Goal: Task Accomplishment & Management: Complete application form

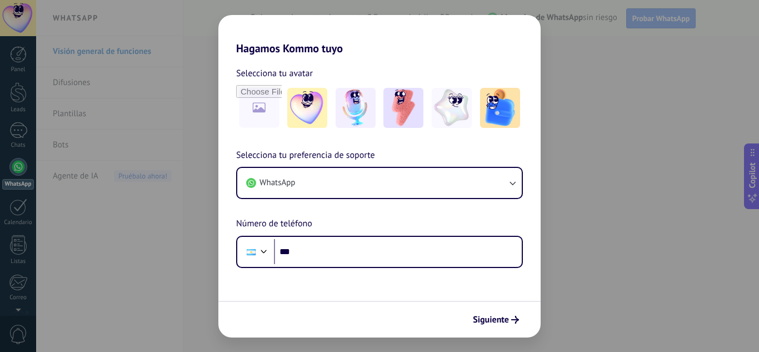
click at [575, 110] on div "Hagamos Kommo tuyo Selecciona tu avatar Selecciona tu preferencia de soporte Wh…" at bounding box center [379, 176] width 759 height 352
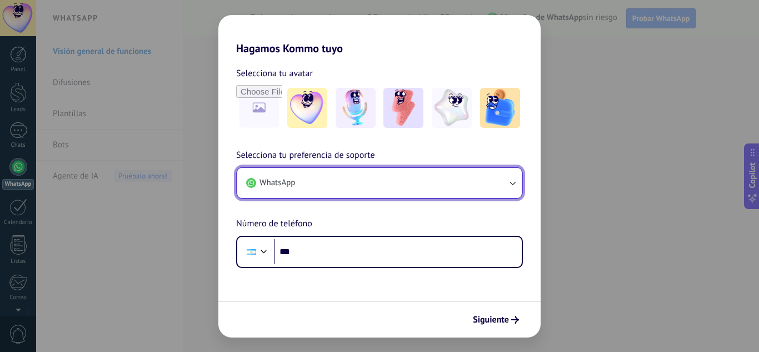
click at [418, 183] on button "WhatsApp" at bounding box center [379, 183] width 285 height 30
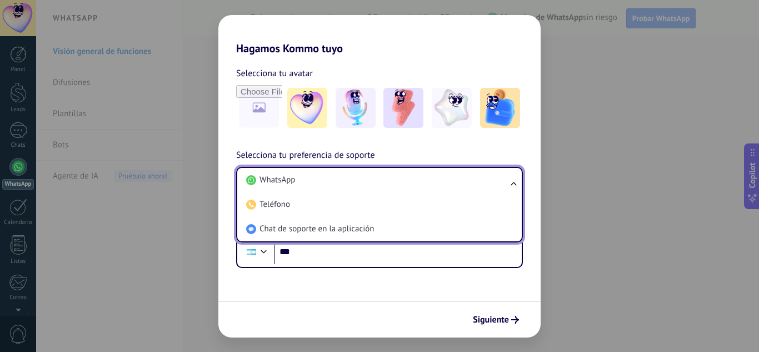
click at [418, 183] on li "WhatsApp" at bounding box center [377, 180] width 271 height 24
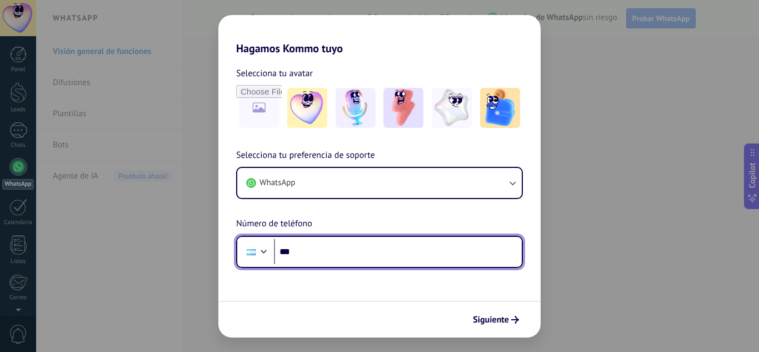
click at [414, 257] on input "***" at bounding box center [398, 252] width 248 height 26
type input "**********"
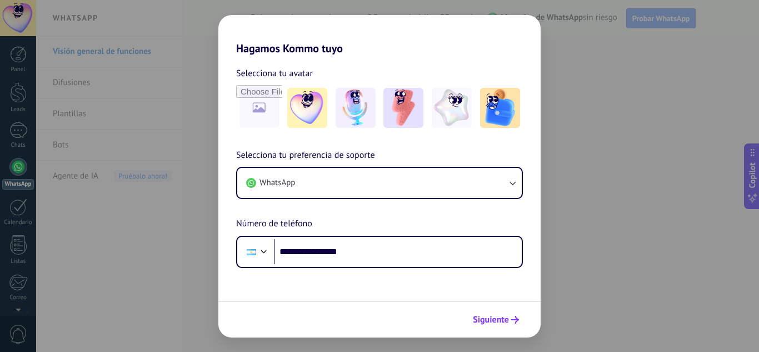
click at [496, 323] on span "Siguiente" at bounding box center [491, 320] width 36 height 8
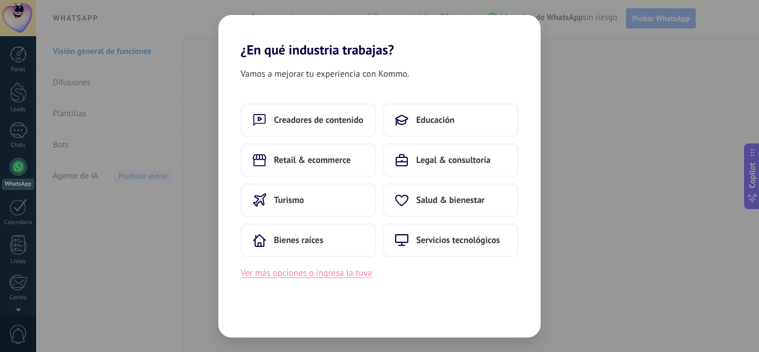
click at [319, 276] on button "Ver más opciones o ingresa la tuya" at bounding box center [306, 273] width 131 height 14
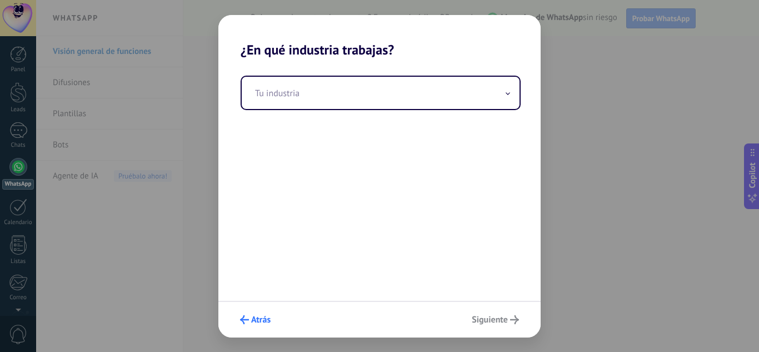
click at [251, 319] on span "Atrás" at bounding box center [260, 320] width 19 height 8
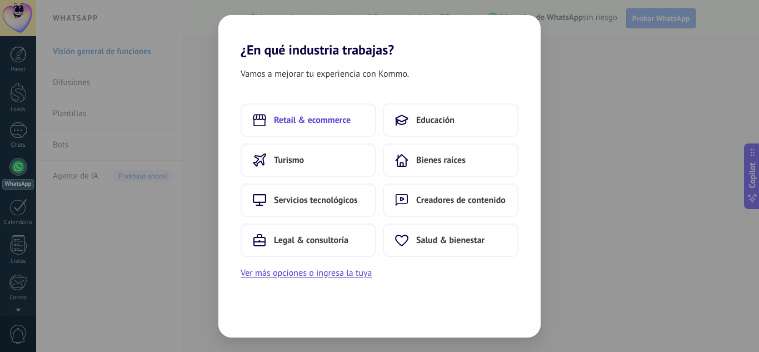
click at [315, 124] on span "Retail & ecommerce" at bounding box center [312, 120] width 77 height 11
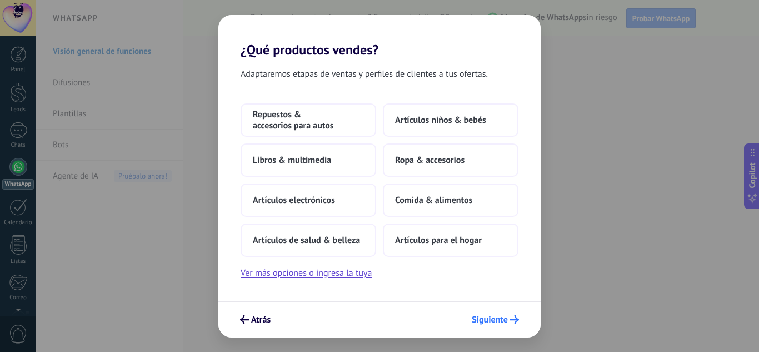
click at [487, 319] on span "Siguiente" at bounding box center [490, 320] width 36 height 8
click at [492, 322] on span "Siguiente" at bounding box center [490, 320] width 36 height 8
click at [423, 164] on span "Ropa & accesorios" at bounding box center [429, 160] width 69 height 11
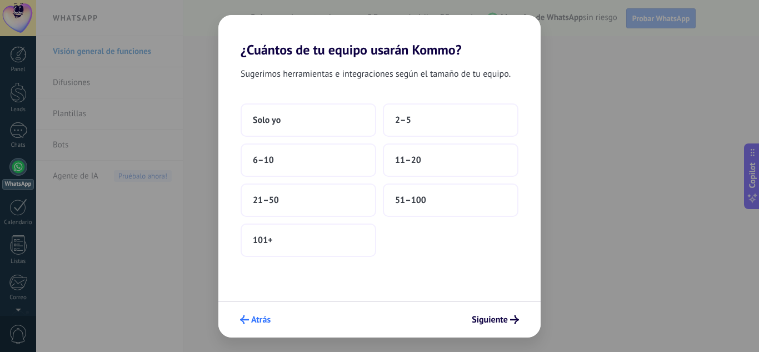
click at [264, 316] on span "Atrás" at bounding box center [260, 320] width 19 height 8
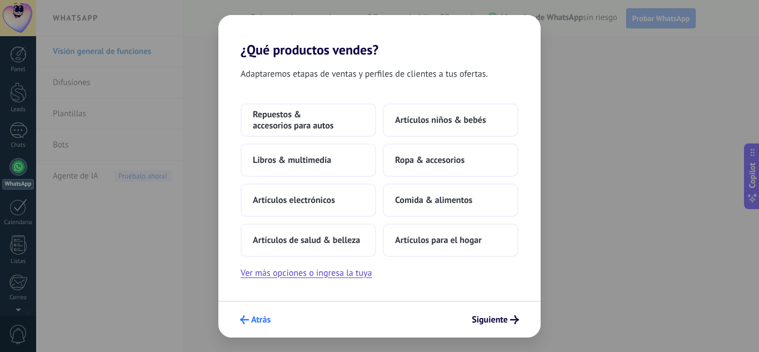
click at [258, 324] on span "Atrás" at bounding box center [260, 320] width 19 height 8
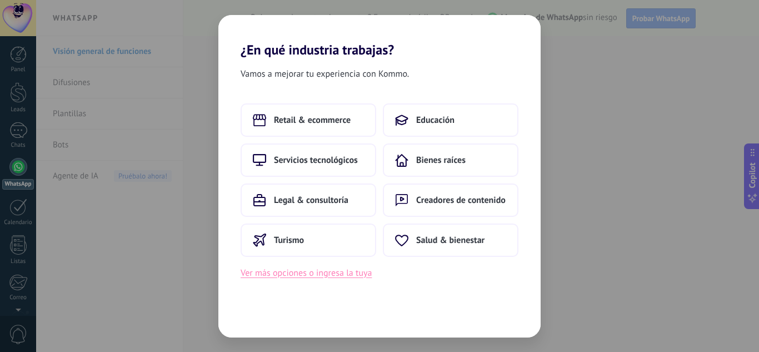
click at [295, 275] on button "Ver más opciones o ingresa la tuya" at bounding box center [306, 273] width 131 height 14
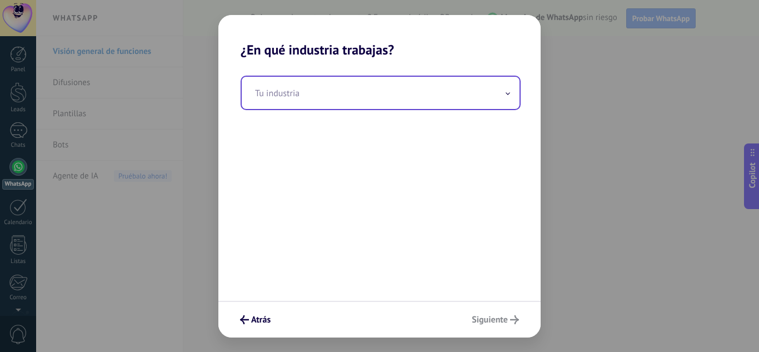
click at [367, 94] on input "text" at bounding box center [381, 93] width 278 height 32
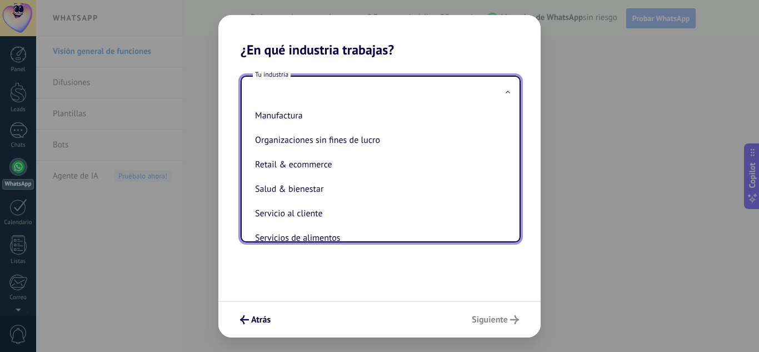
scroll to position [191, 0]
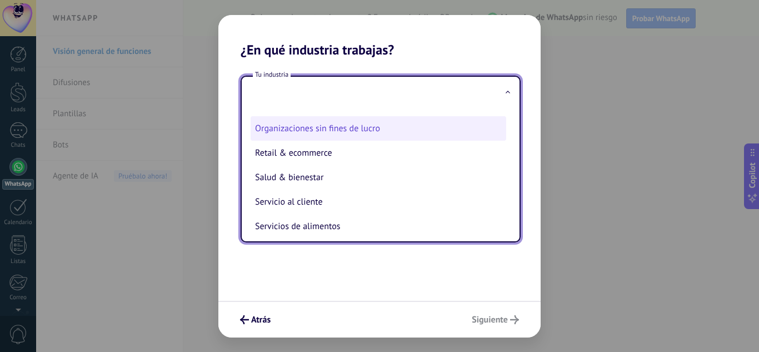
click at [450, 133] on li "Organizaciones sin fines de lucro" at bounding box center [379, 128] width 256 height 24
type input "**********"
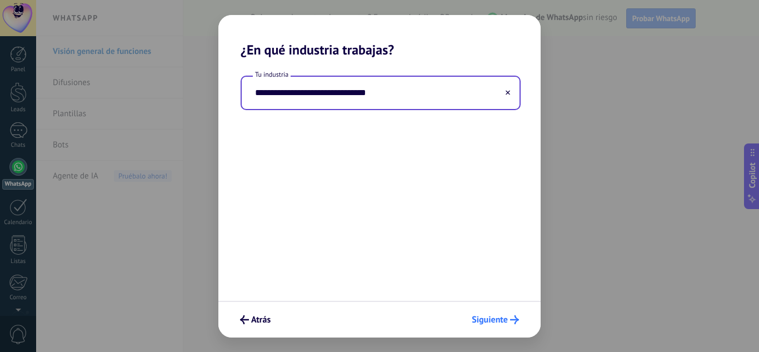
click at [494, 325] on button "Siguiente" at bounding box center [495, 319] width 57 height 19
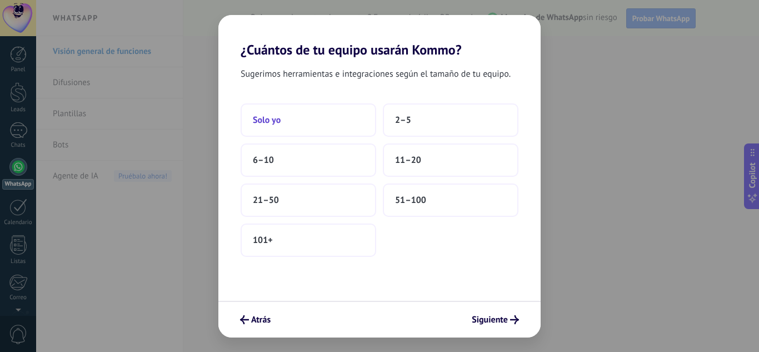
click at [280, 131] on button "Solo yo" at bounding box center [309, 119] width 136 height 33
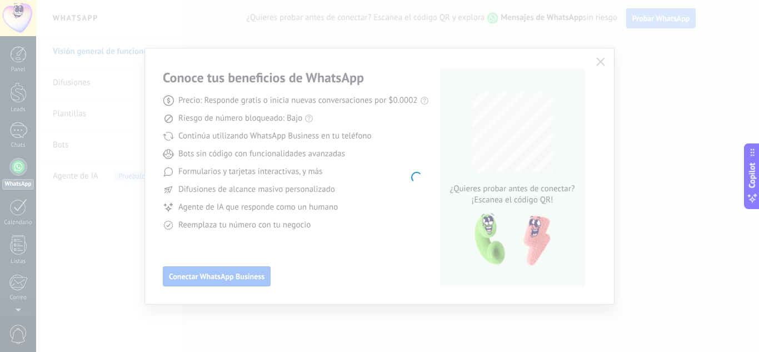
click at [250, 275] on body ".abecls-1,.abecls-2{fill-rule:evenodd}.abecls-2{fill:#fff} .abhcls-1{fill:none}…" at bounding box center [379, 176] width 759 height 352
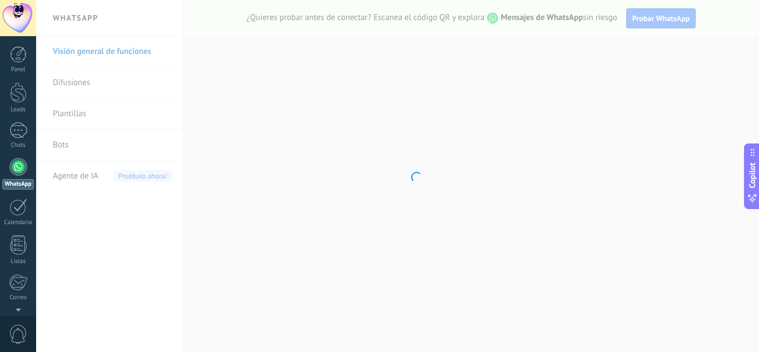
click at [644, 17] on body ".abecls-1,.abecls-2{fill-rule:evenodd}.abecls-2{fill:#fff} .abhcls-1{fill:none}…" at bounding box center [379, 176] width 759 height 352
click at [95, 173] on body ".abecls-1,.abecls-2{fill-rule:evenodd}.abecls-2{fill:#fff} .abhcls-1{fill:none}…" at bounding box center [379, 176] width 759 height 352
drag, startPoint x: 24, startPoint y: 58, endPoint x: 36, endPoint y: 76, distance: 21.6
click at [24, 58] on div at bounding box center [18, 54] width 17 height 17
